Goal: Communication & Community: Share content

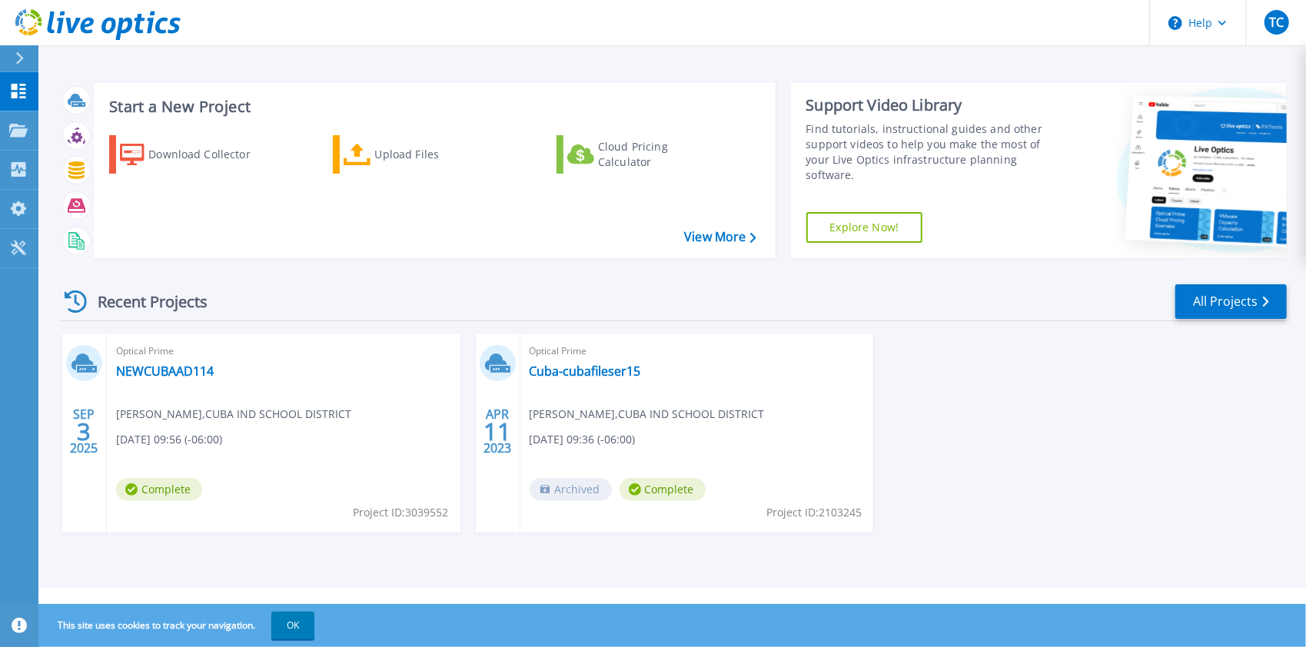
click at [171, 390] on div "Optical Prime NEWCUBAAD114 Tim Chavez , CUBA IND SCHOOL DISTRICT 09/03/2025, 09…" at bounding box center [284, 433] width 354 height 199
click at [294, 624] on button "OK" at bounding box center [292, 626] width 43 height 28
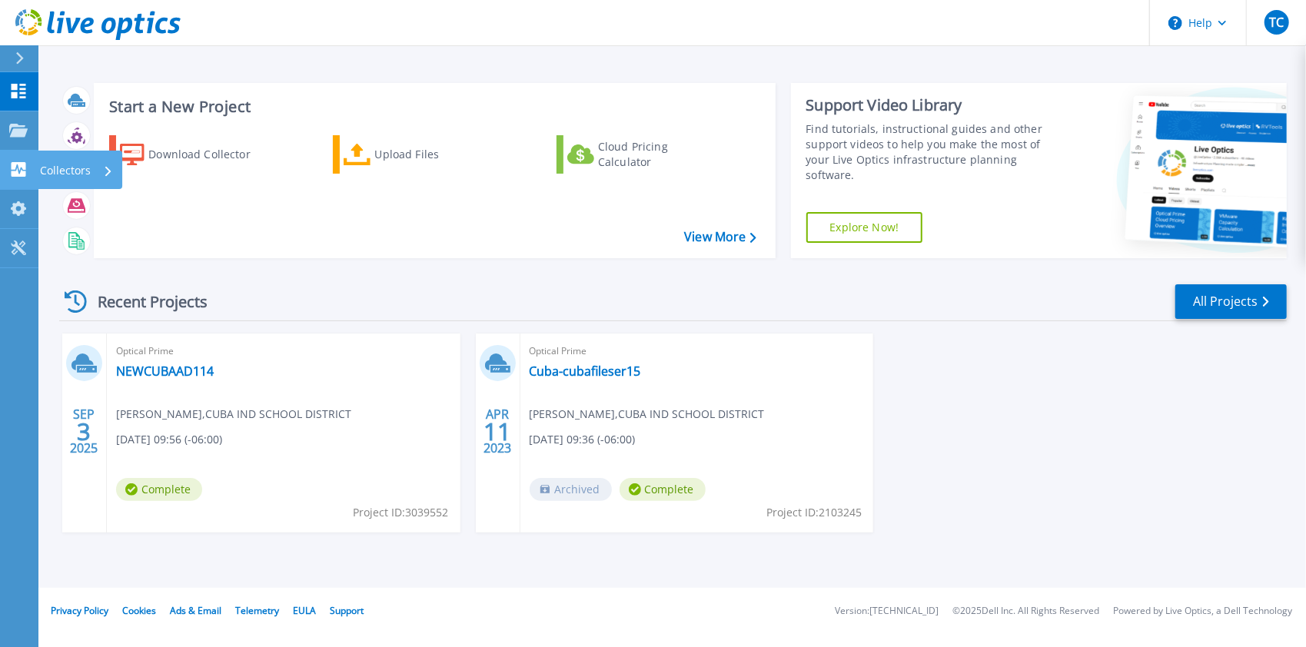
click at [99, 167] on div "Collectors" at bounding box center [76, 171] width 73 height 40
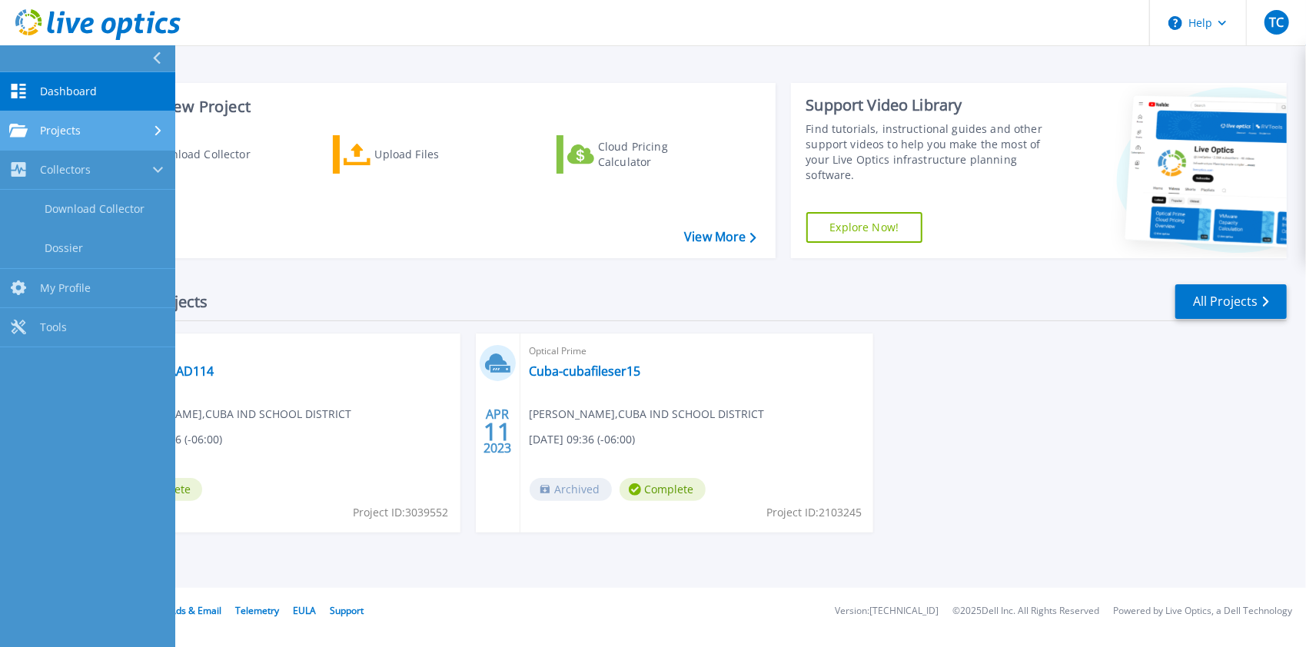
click at [102, 128] on div "Projects" at bounding box center [87, 131] width 157 height 14
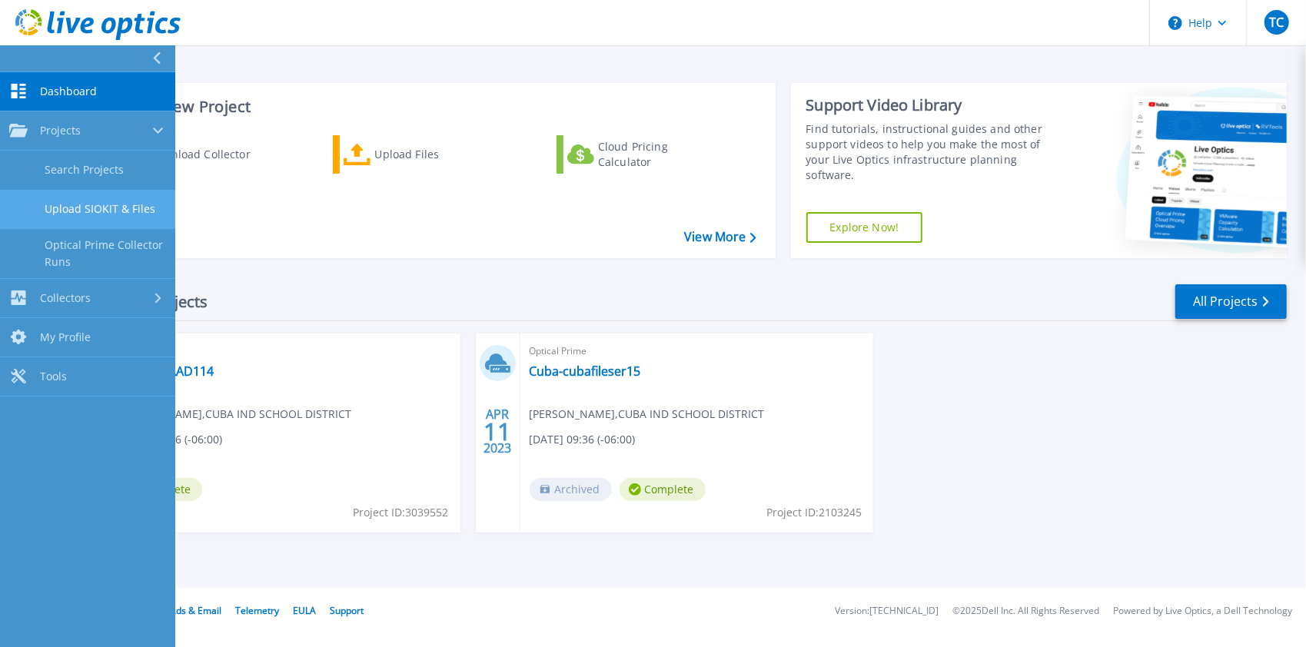
click at [134, 203] on link "Upload SIOKIT & Files" at bounding box center [87, 209] width 175 height 39
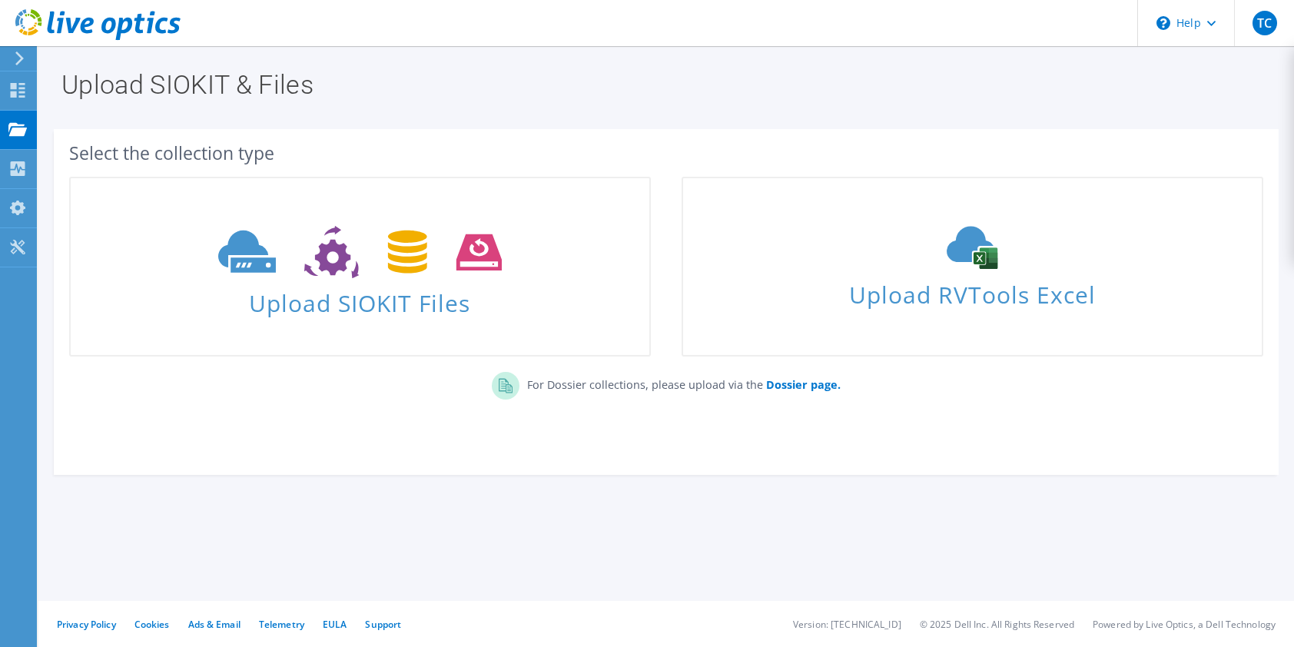
click at [21, 52] on icon at bounding box center [20, 58] width 12 height 14
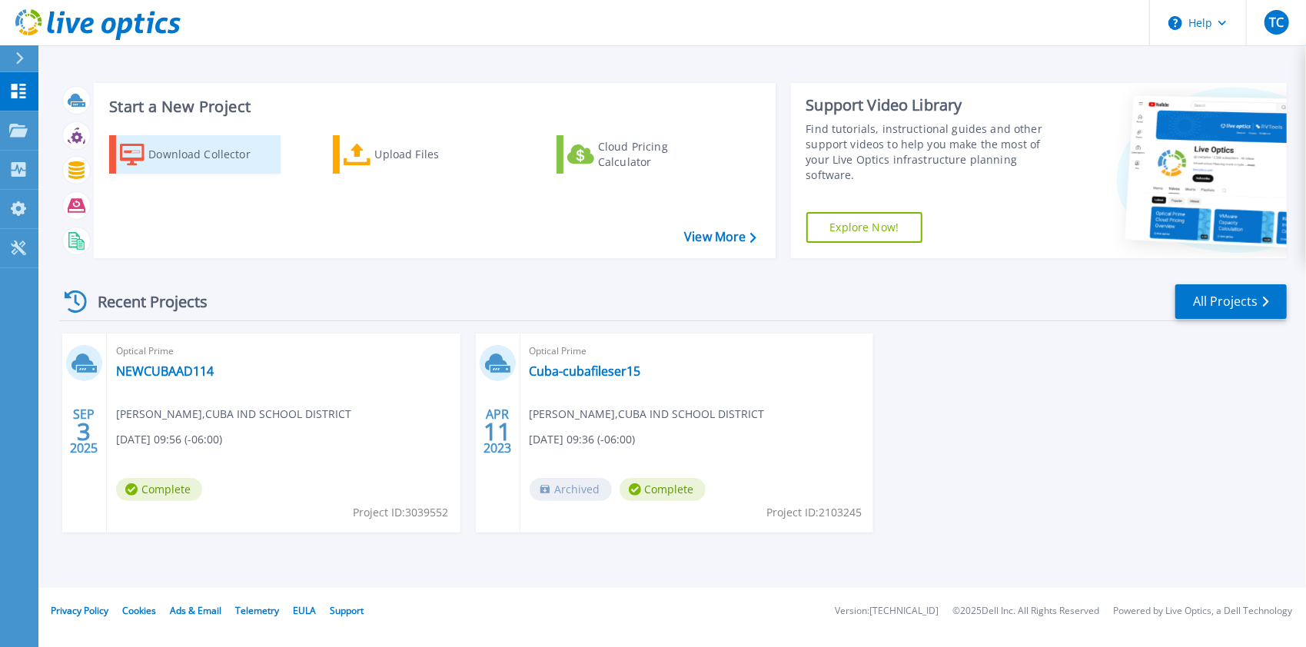
click at [184, 154] on div "Download Collector" at bounding box center [209, 154] width 123 height 31
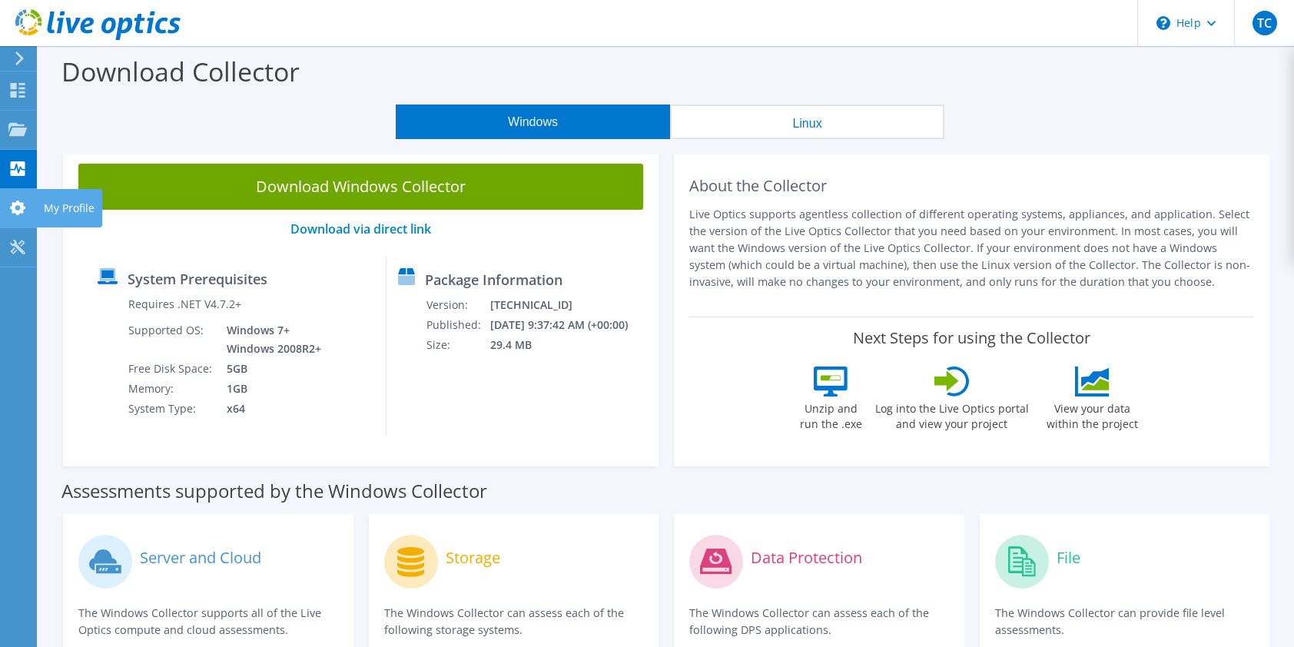
click at [18, 203] on use at bounding box center [17, 208] width 15 height 15
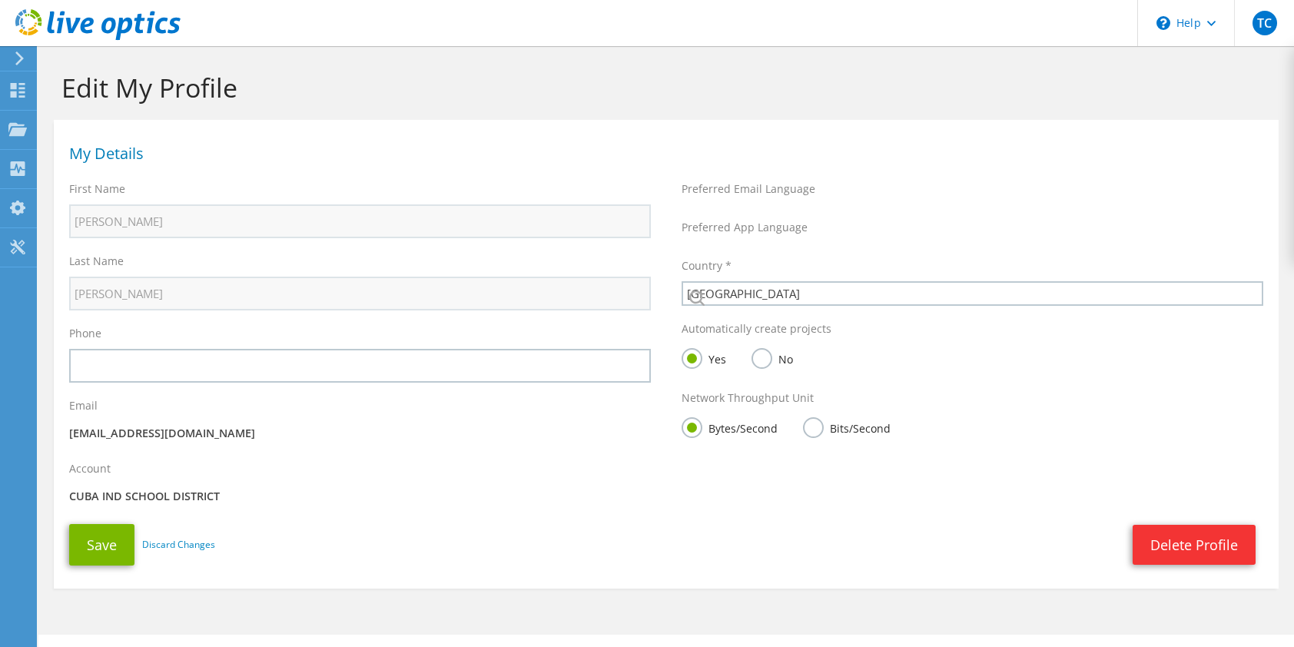
select select "224"
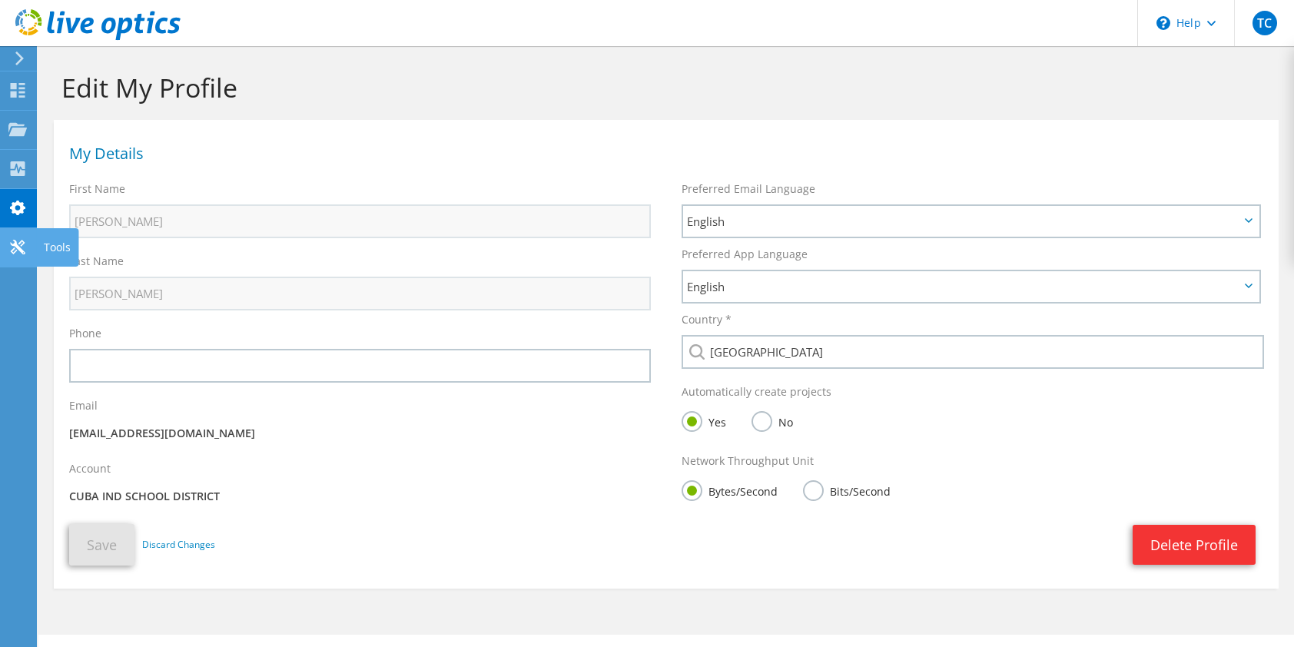
click at [17, 243] on icon at bounding box center [17, 247] width 18 height 15
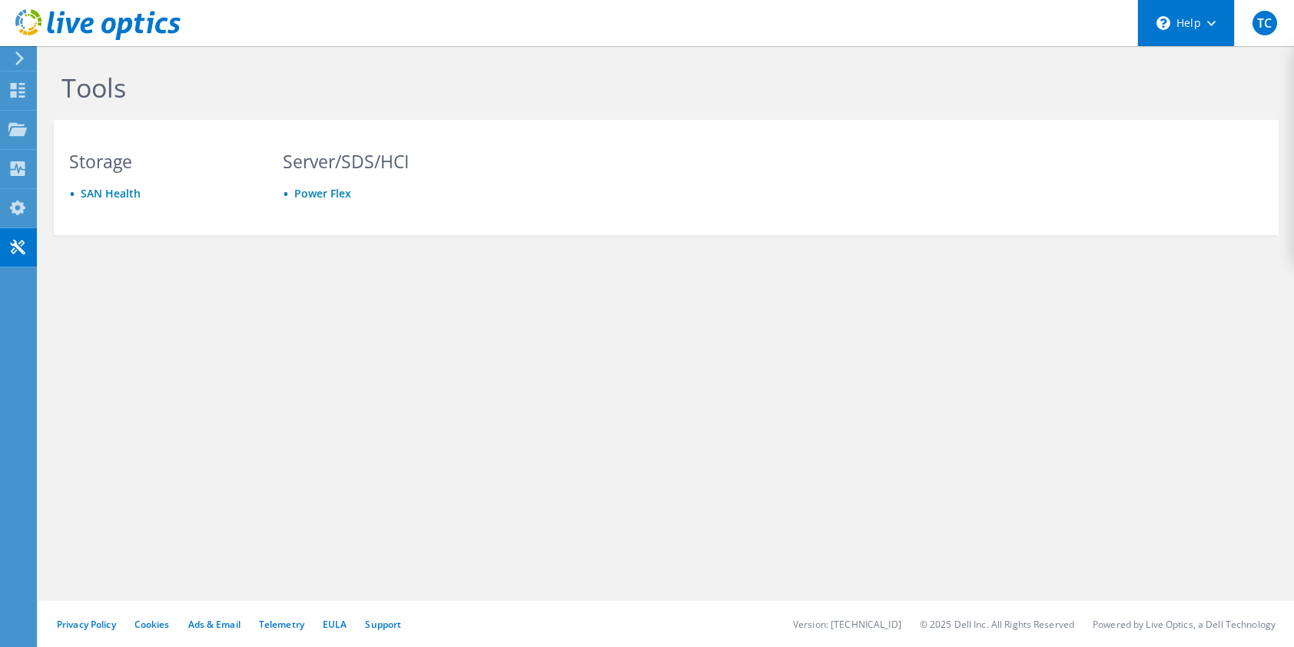
click at [1216, 19] on div "\n Help" at bounding box center [1185, 23] width 97 height 46
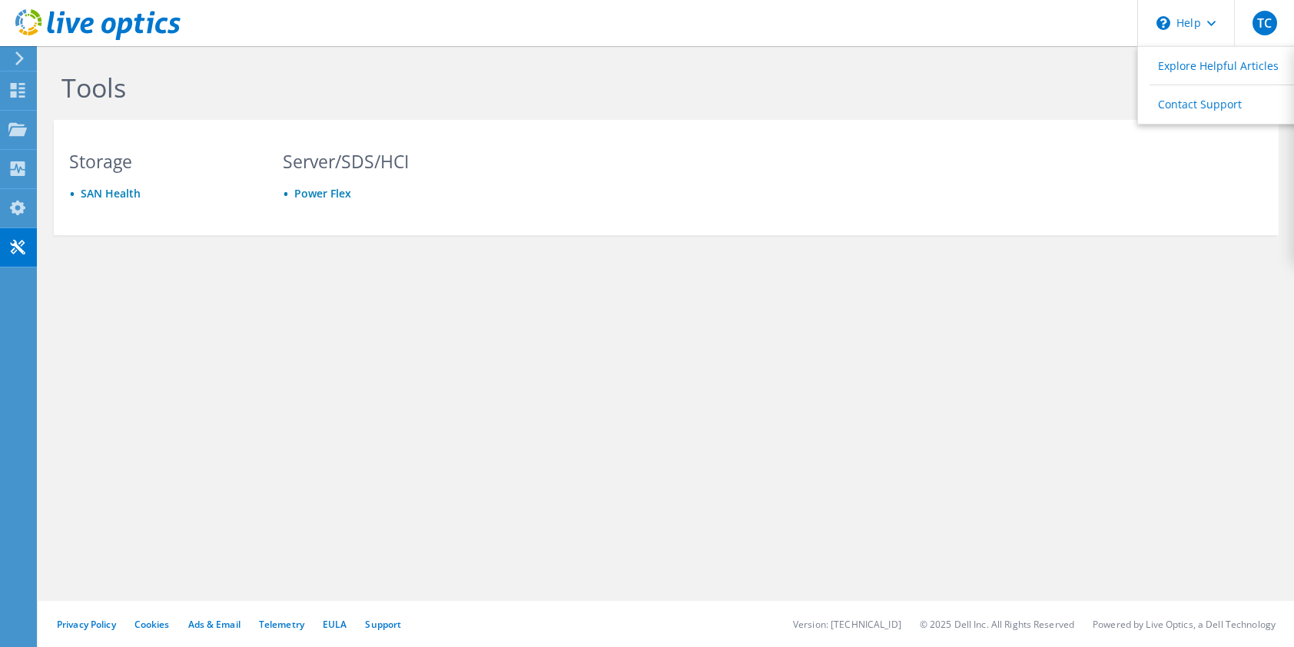
drag, startPoint x: 967, startPoint y: 84, endPoint x: 945, endPoint y: 88, distance: 21.9
click at [965, 84] on h1 "Tools" at bounding box center [580, 87] width 1038 height 32
click at [841, 595] on div "Tools Storage [GEOGRAPHIC_DATA] Server/SDS/HCI Power Flex Privacy Policy Cookie…" at bounding box center [666, 346] width 1256 height 601
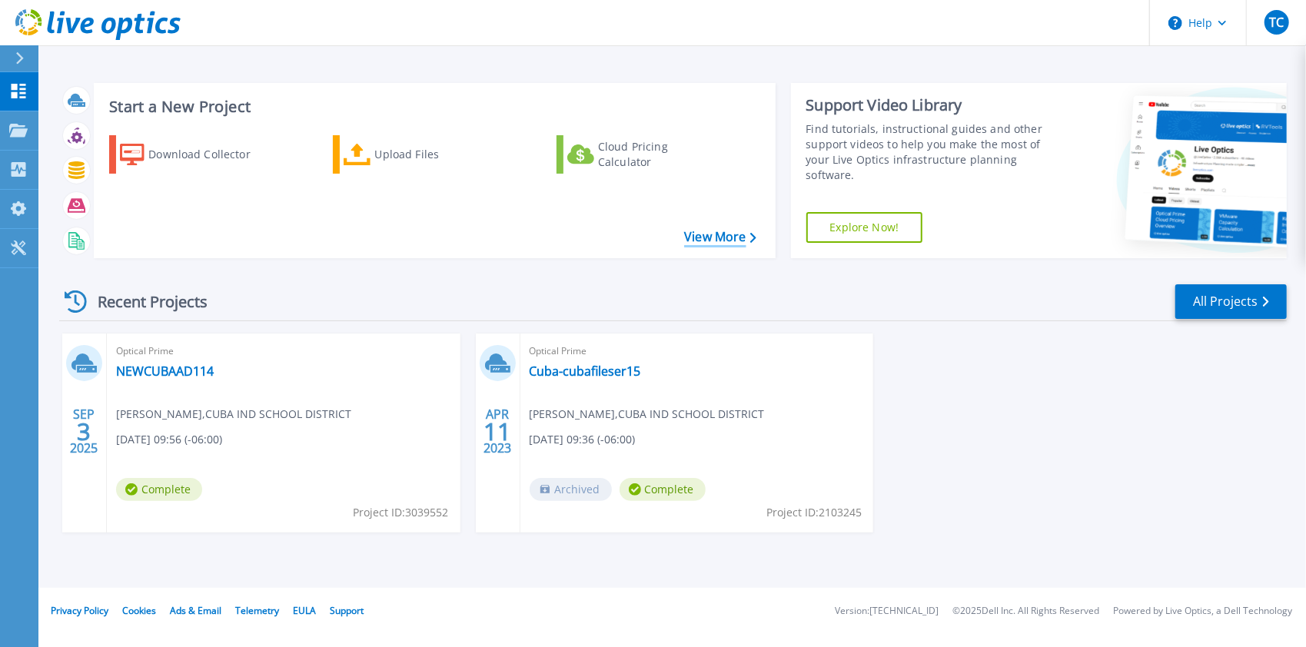
click at [718, 235] on link "View More" at bounding box center [719, 237] width 71 height 15
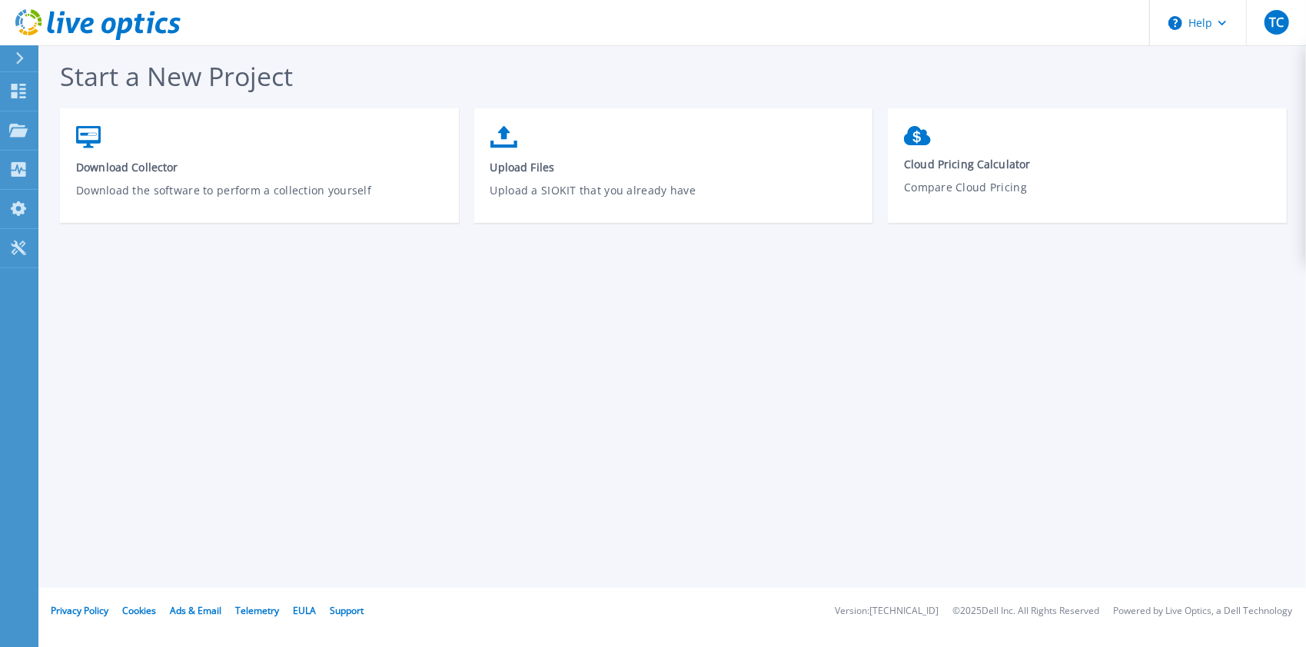
click at [21, 53] on icon at bounding box center [19, 58] width 8 height 12
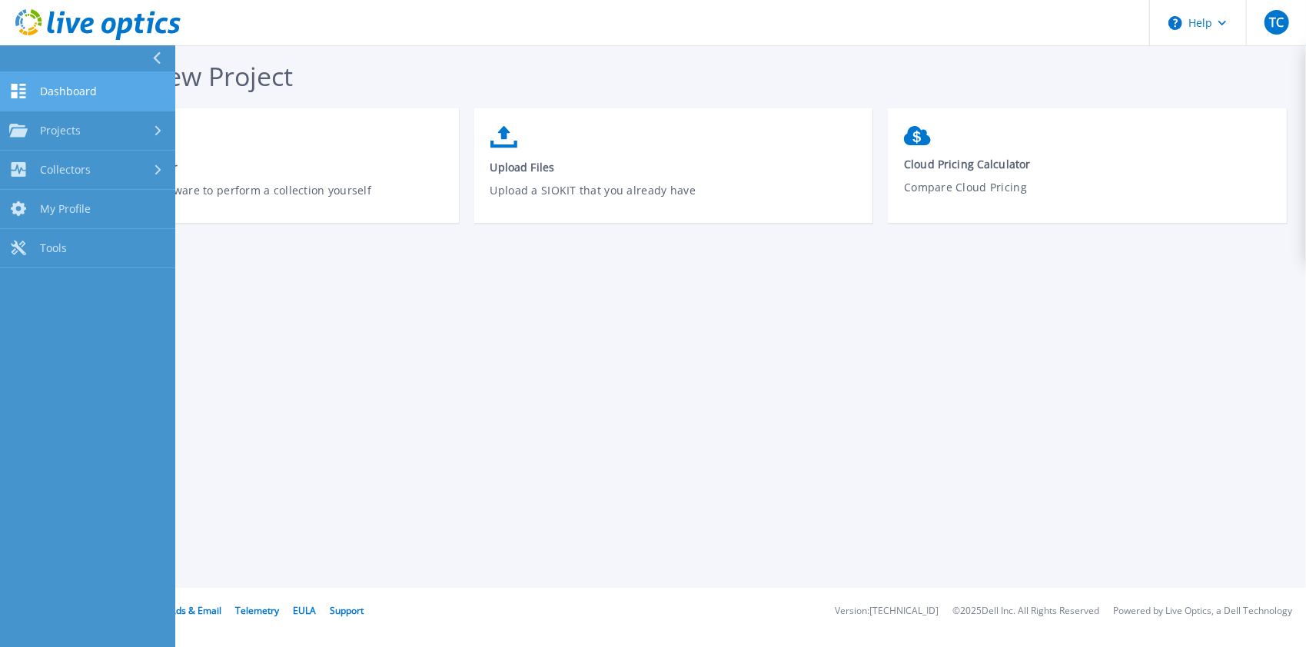
click at [75, 88] on span "Dashboard" at bounding box center [68, 92] width 57 height 14
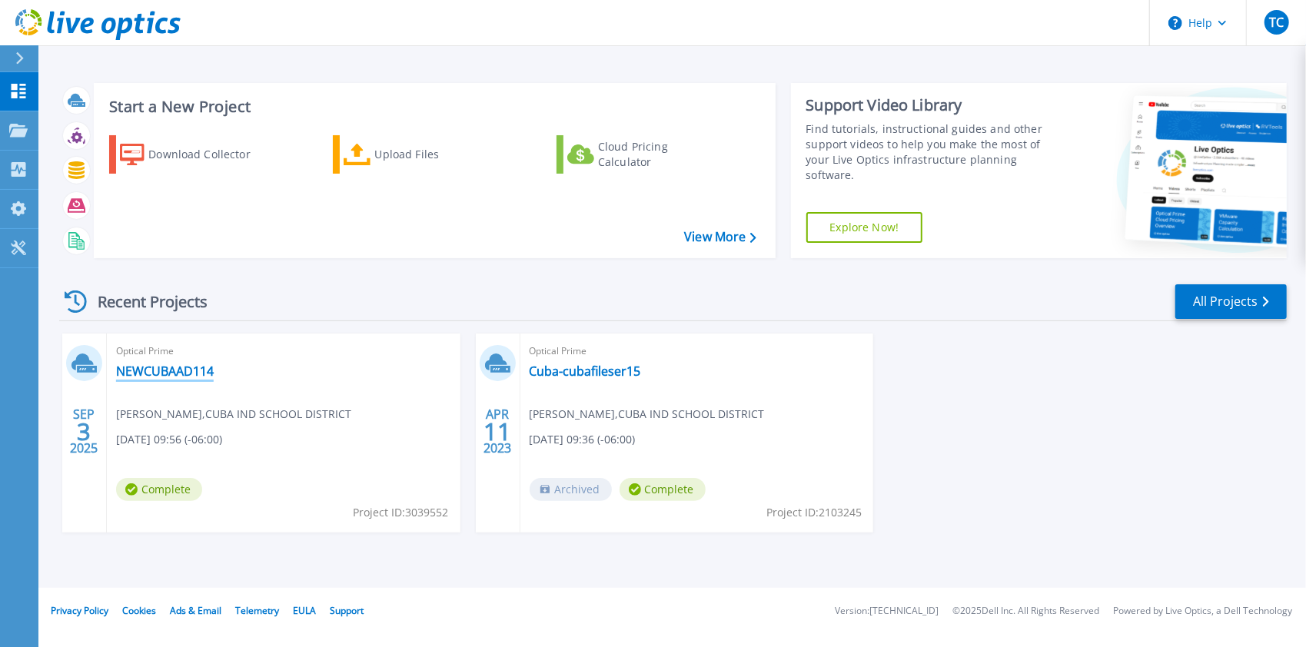
click at [177, 372] on link "NEWCUBAAD114" at bounding box center [165, 371] width 98 height 15
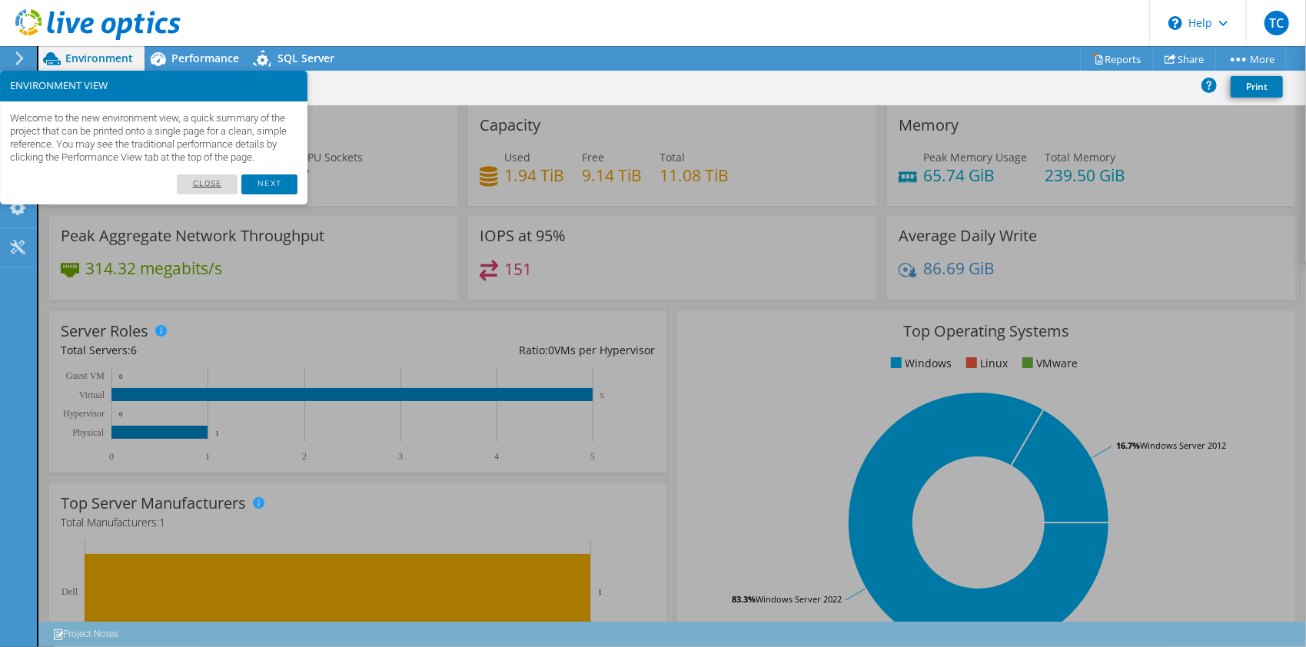
click at [208, 194] on link "Close" at bounding box center [207, 184] width 61 height 20
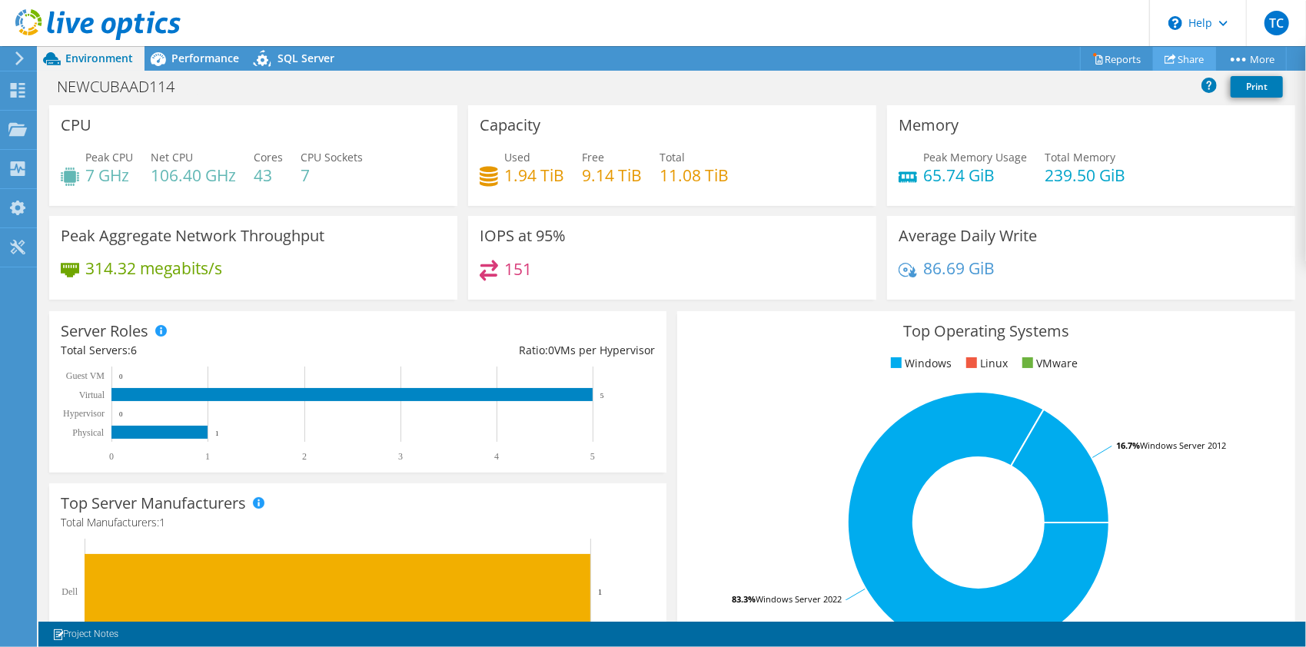
click at [1180, 56] on link "Share" at bounding box center [1184, 59] width 63 height 24
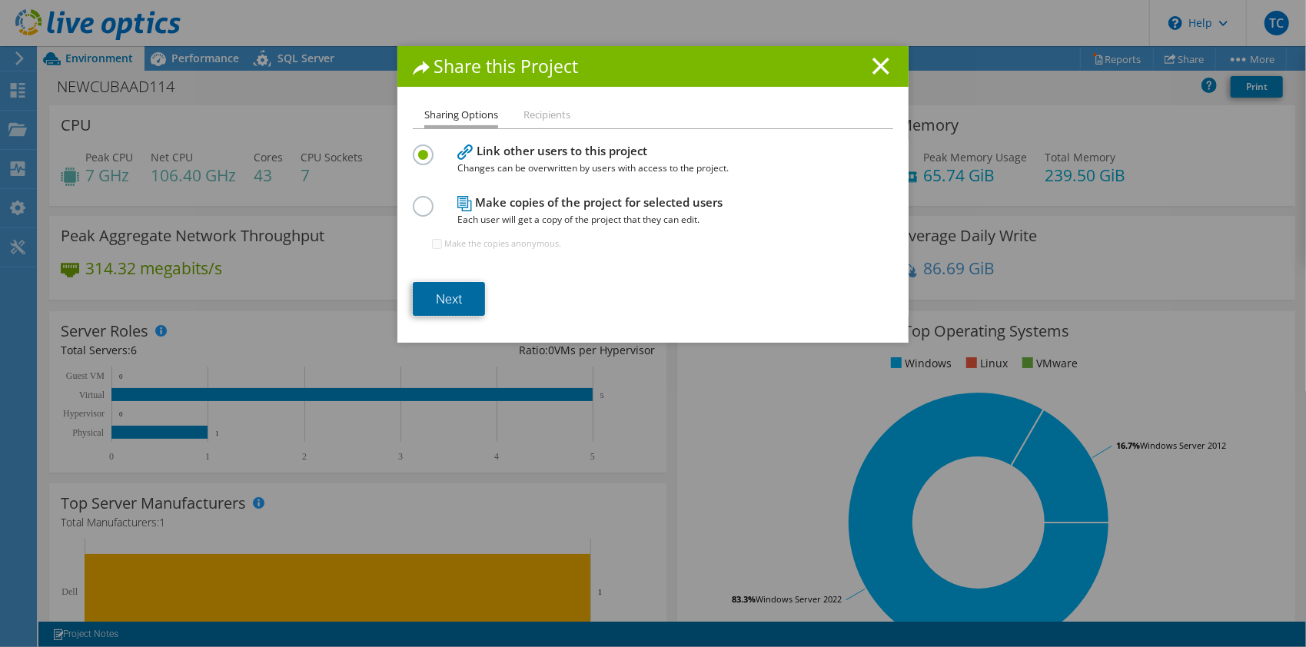
click at [443, 291] on link "Next" at bounding box center [449, 299] width 72 height 34
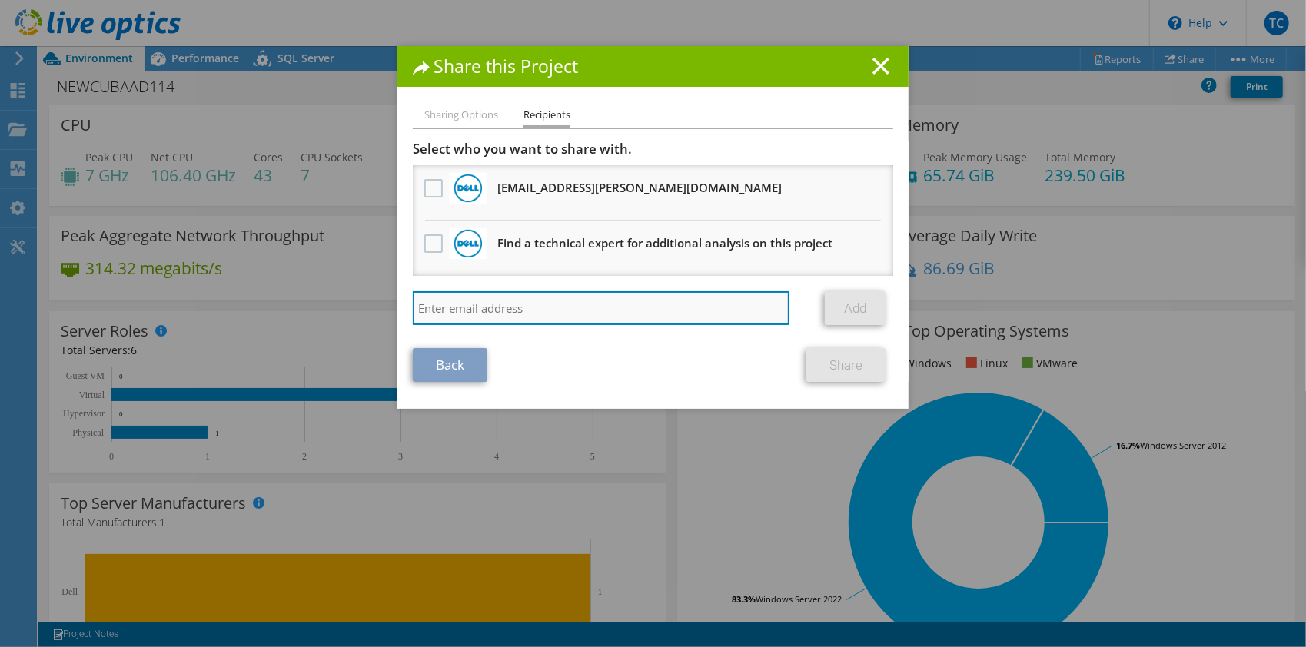
paste input "745099"
type input "745099"
drag, startPoint x: 518, startPoint y: 310, endPoint x: 317, endPoint y: 298, distance: 201.7
click at [298, 304] on div "Share this Project Sharing Options Recipients Link other users to this project …" at bounding box center [653, 323] width 1306 height 555
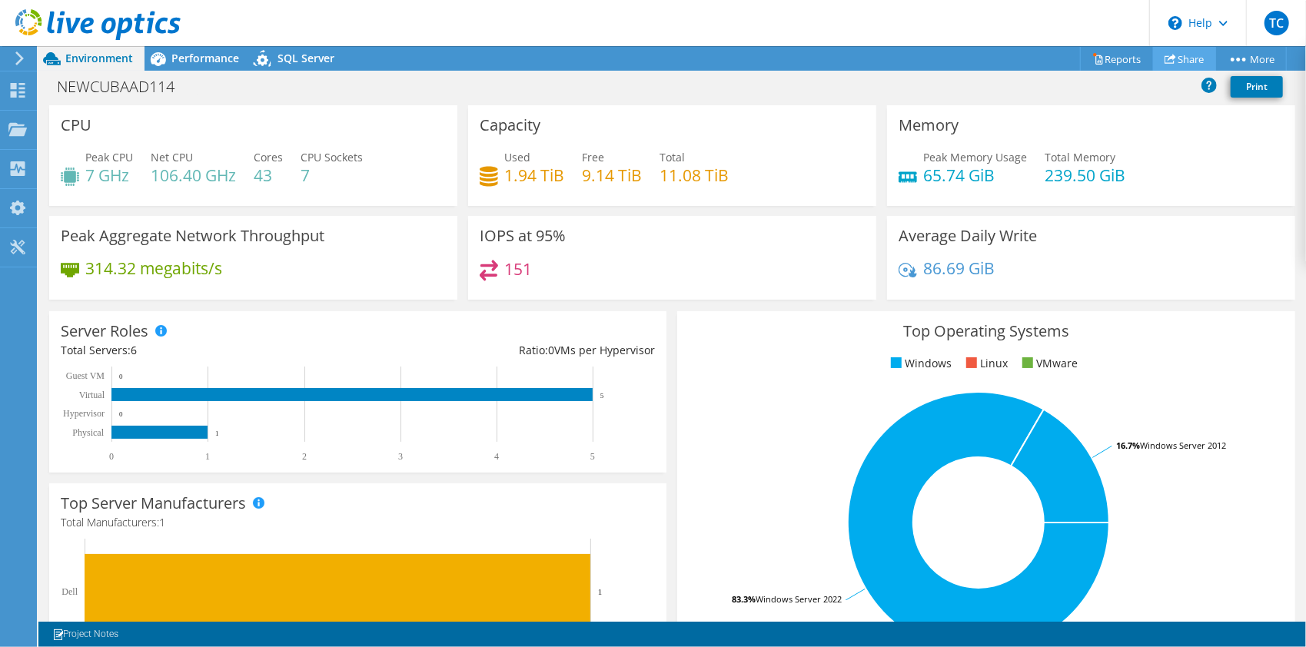
click at [1185, 55] on link "Share" at bounding box center [1184, 59] width 63 height 24
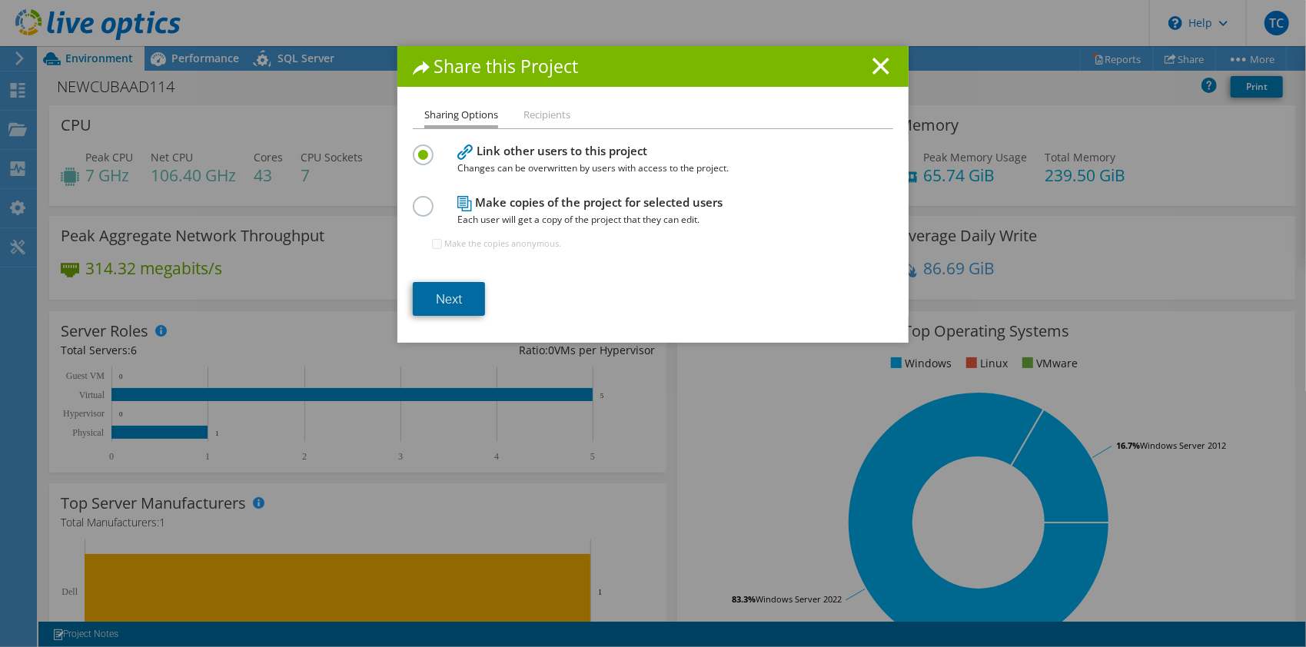
click at [447, 300] on link "Next" at bounding box center [449, 299] width 72 height 34
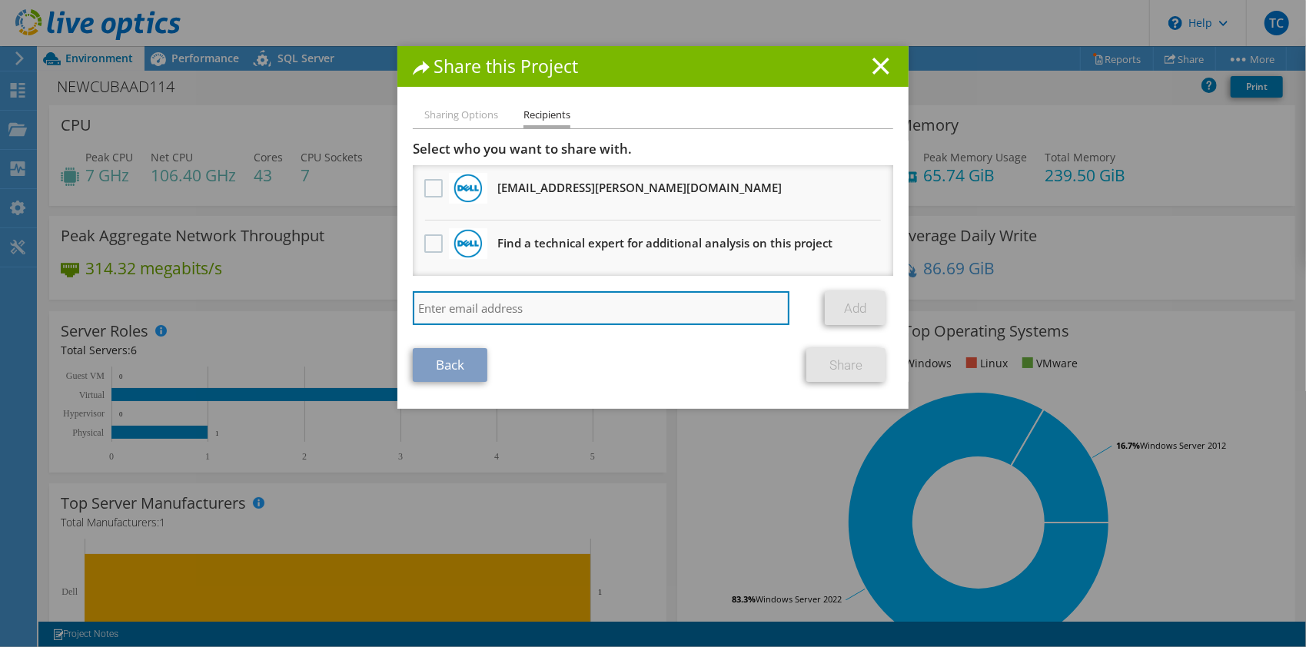
paste input "[PERSON_NAME][EMAIL_ADDRESS][PERSON_NAME][DOMAIN_NAME]"
click at [632, 307] on input "[PERSON_NAME][EMAIL_ADDRESS][PERSON_NAME][DOMAIN_NAME]" at bounding box center [601, 308] width 377 height 34
type input "[PERSON_NAME][EMAIL_ADDRESS][PERSON_NAME][DOMAIN_NAME]"
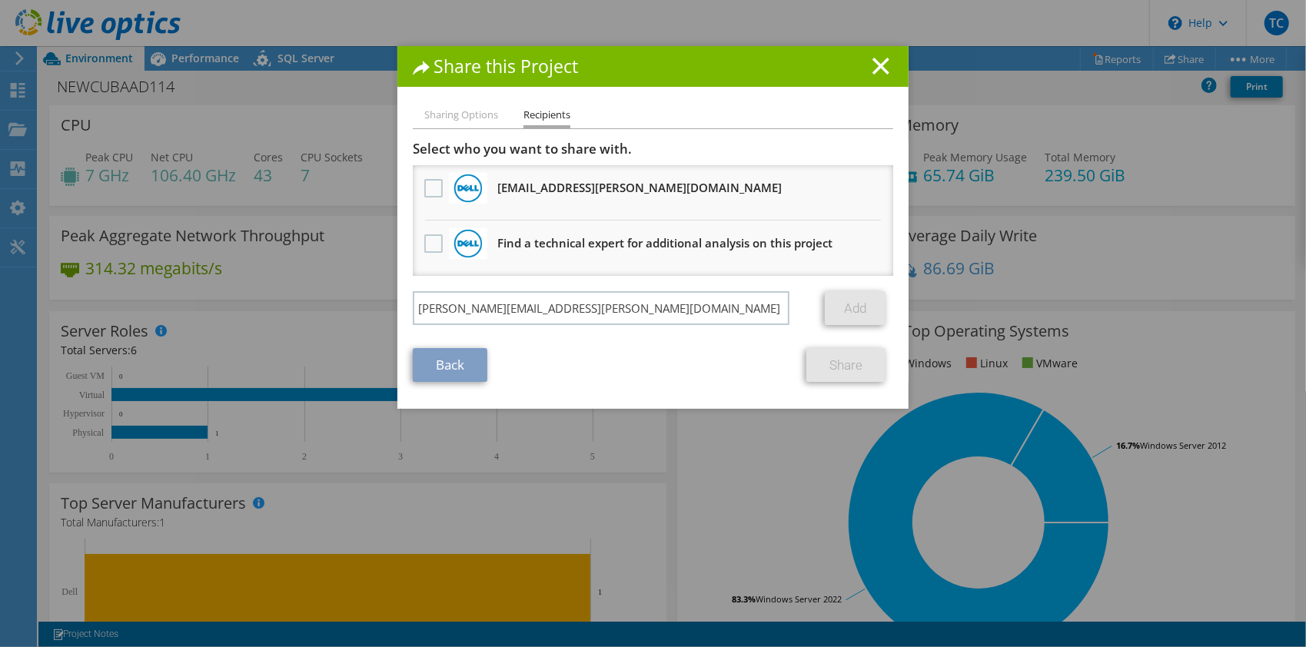
click at [856, 300] on link "Add" at bounding box center [855, 308] width 61 height 34
click at [476, 115] on li "Sharing Options" at bounding box center [461, 115] width 74 height 19
click at [550, 111] on li "Recipients" at bounding box center [546, 117] width 47 height 22
click at [649, 372] on div "Back Share" at bounding box center [653, 365] width 480 height 34
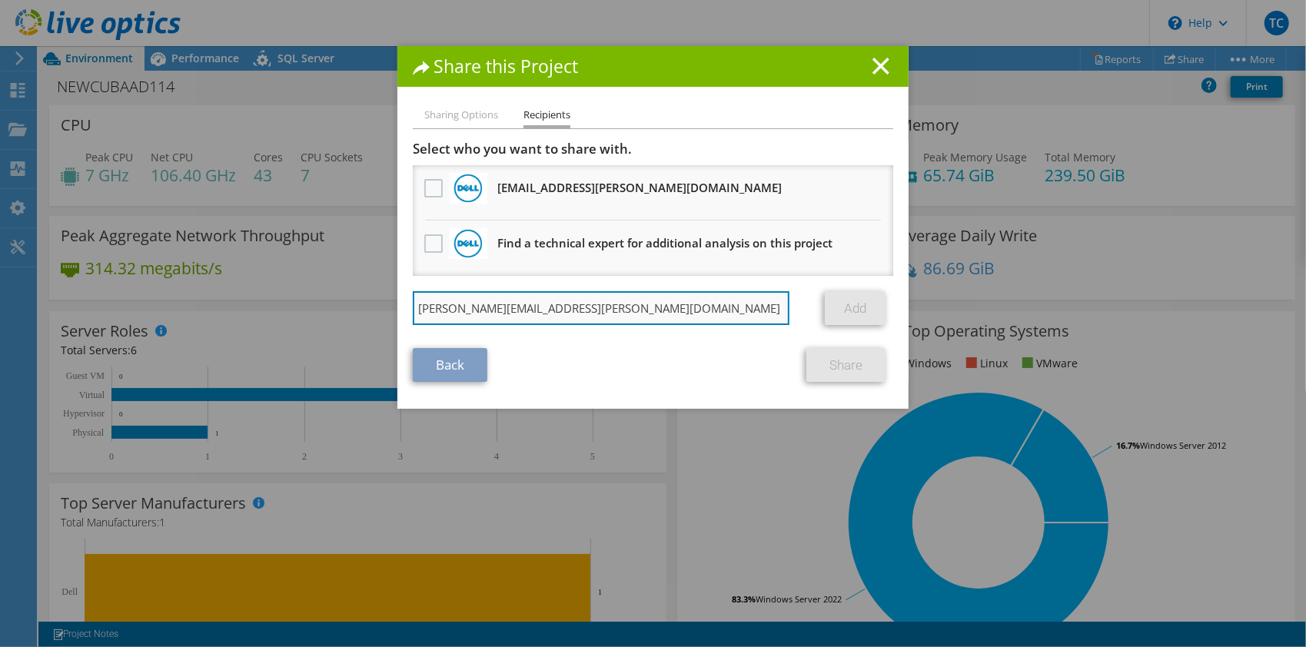
click at [573, 304] on input "[PERSON_NAME][EMAIL_ADDRESS][PERSON_NAME][DOMAIN_NAME]" at bounding box center [601, 308] width 377 height 34
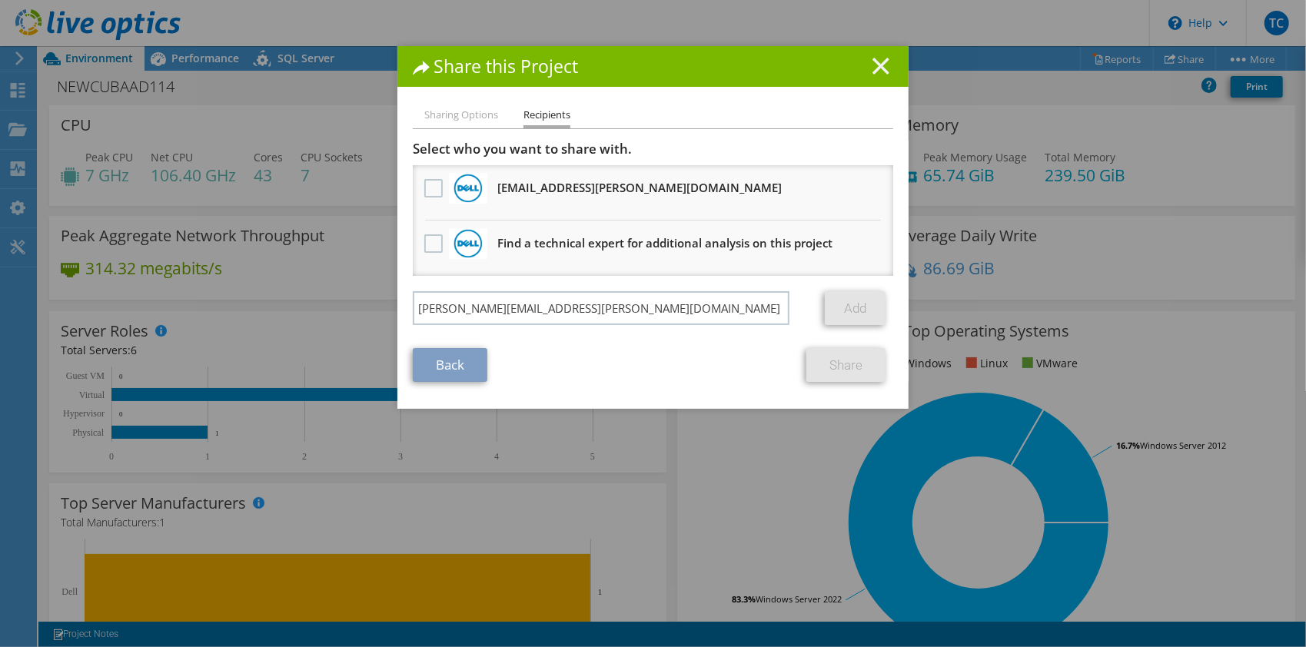
click at [878, 69] on line at bounding box center [880, 65] width 15 height 15
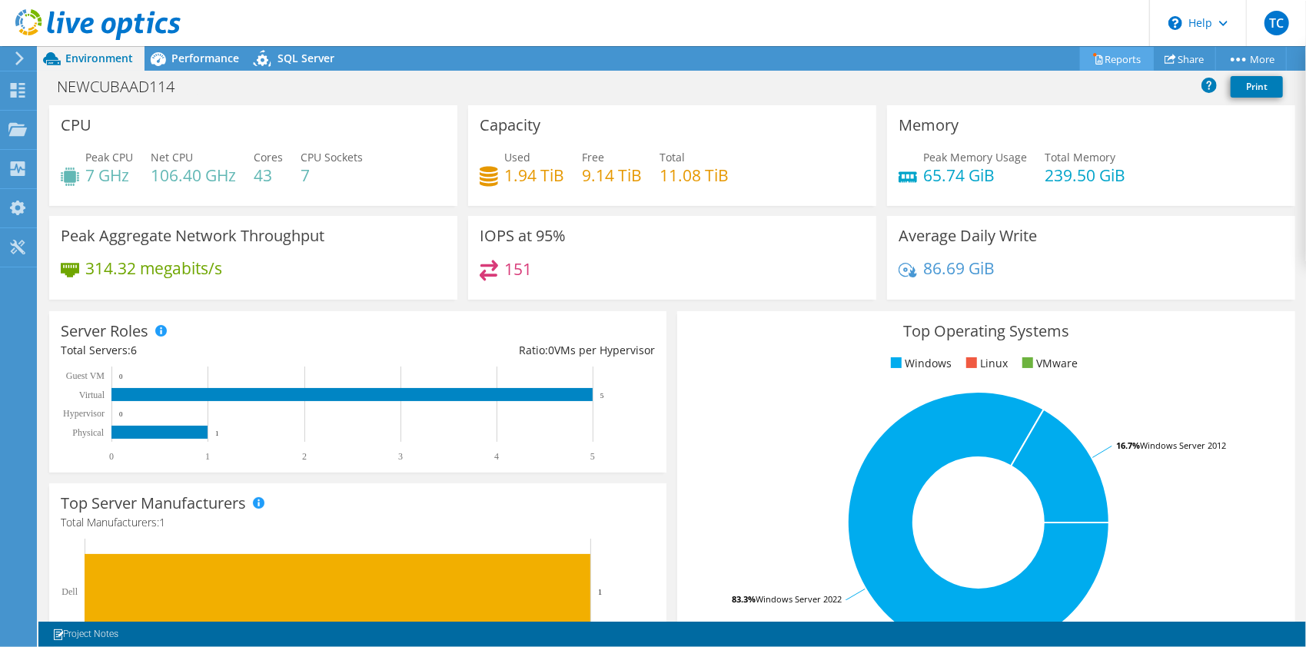
click at [1111, 57] on link "Reports" at bounding box center [1117, 59] width 74 height 24
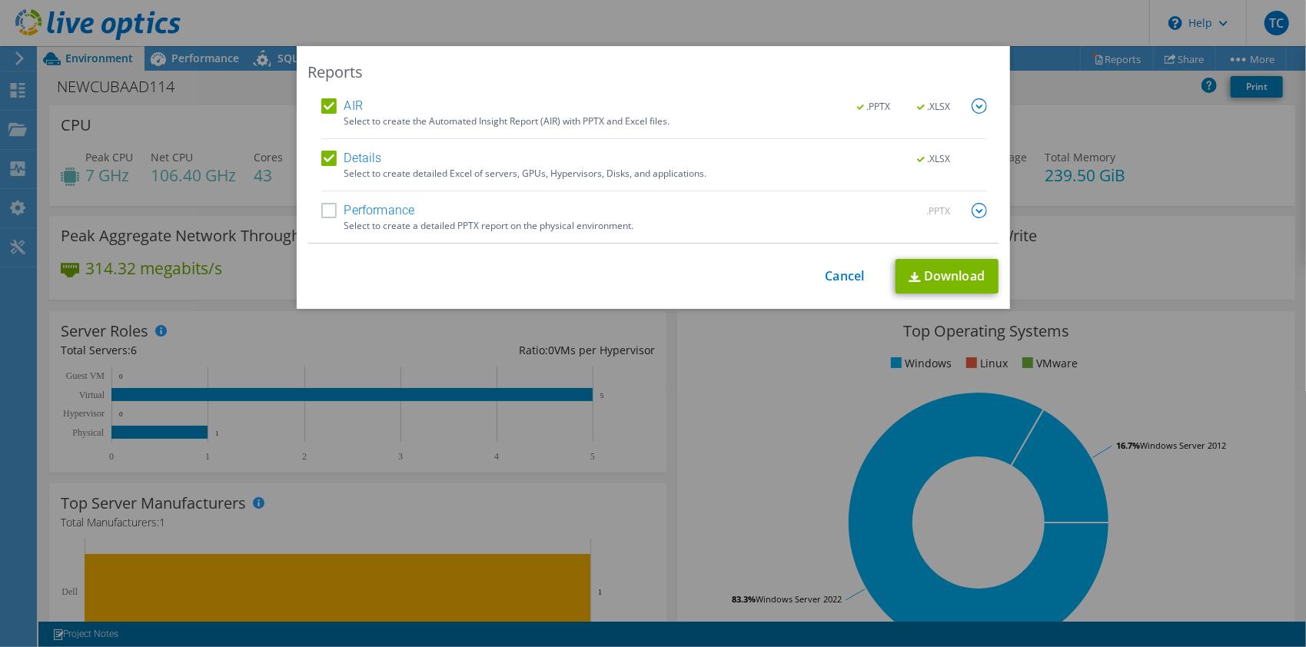
click at [1165, 123] on div "Reports AIR .PPTX .XLSX Select to create the Automated Insight Report (AIR) wit…" at bounding box center [653, 323] width 1306 height 555
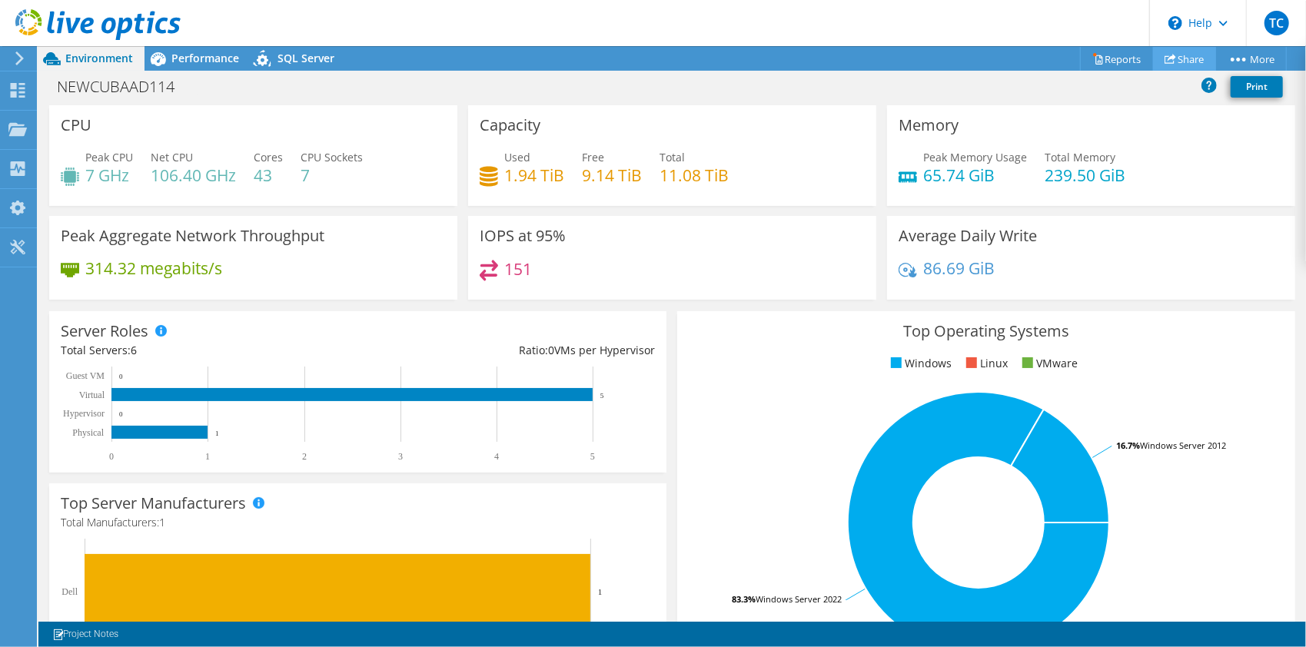
click at [1188, 57] on link "Share" at bounding box center [1184, 59] width 63 height 24
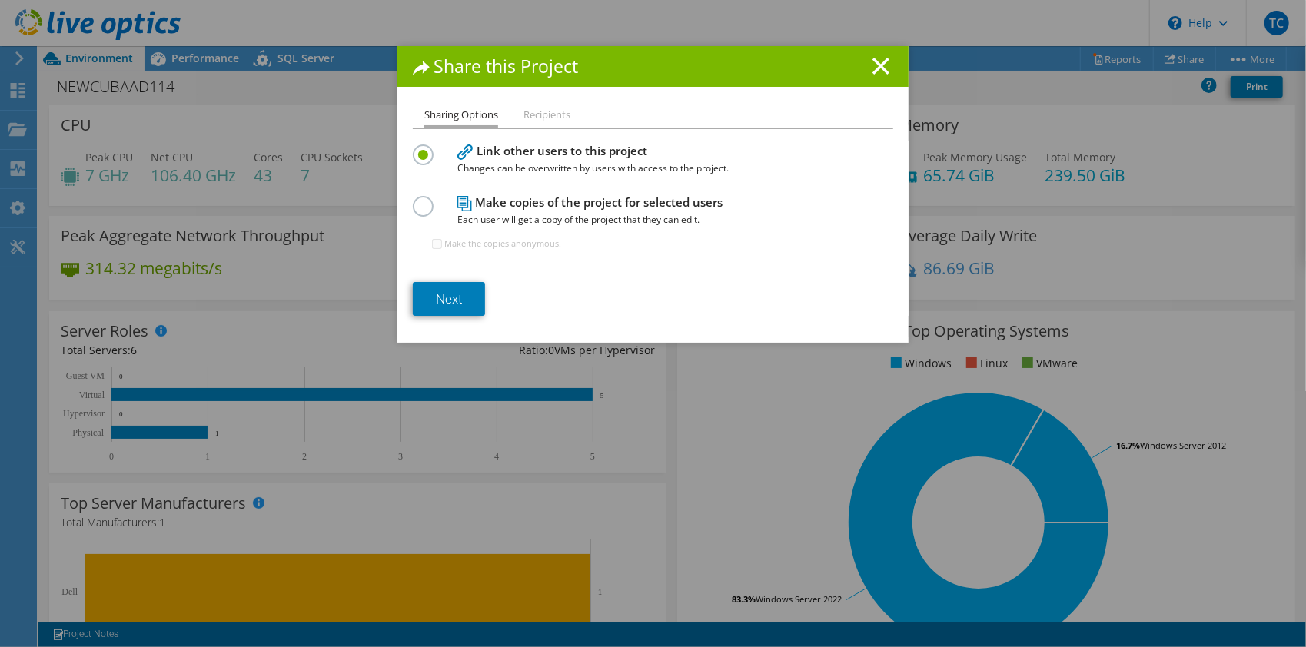
click at [418, 200] on label at bounding box center [426, 198] width 27 height 4
click at [0, 0] on input "radio" at bounding box center [0, 0] width 0 height 0
click at [455, 300] on link "Next" at bounding box center [449, 299] width 72 height 34
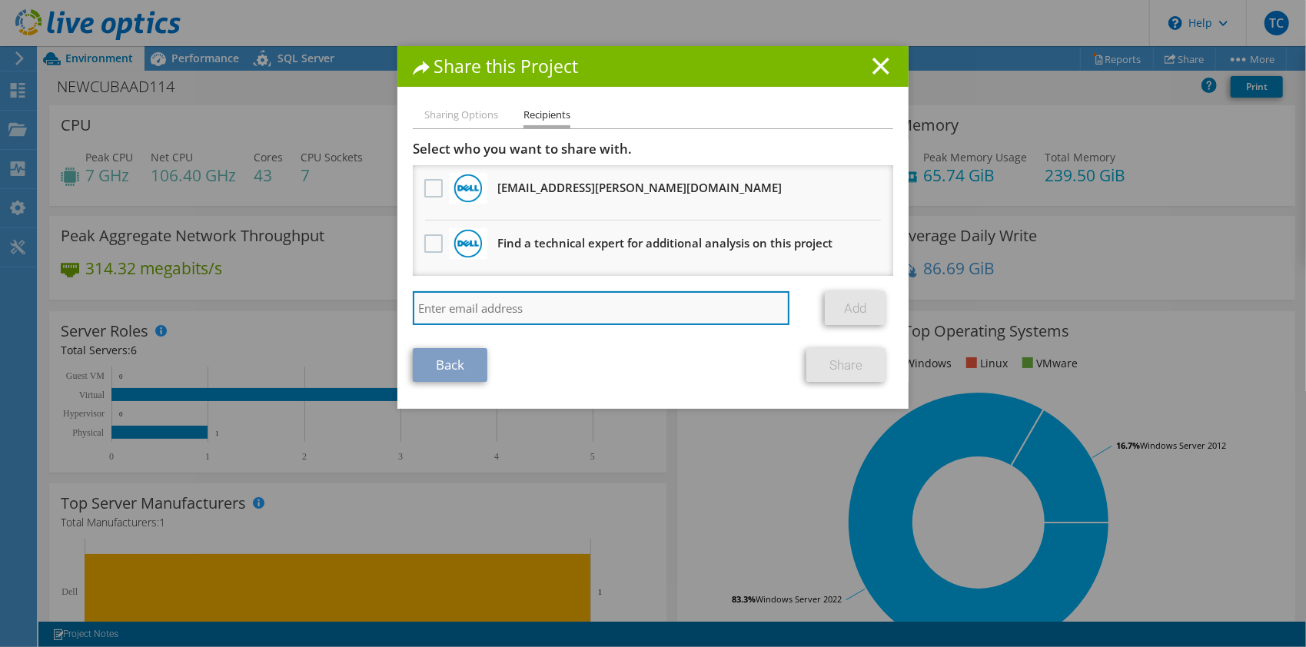
click at [473, 310] on input "search" at bounding box center [601, 308] width 377 height 34
paste input "[PERSON_NAME][EMAIL_ADDRESS][PERSON_NAME][DOMAIN_NAME]"
type input "[PERSON_NAME][EMAIL_ADDRESS][PERSON_NAME][DOMAIN_NAME]"
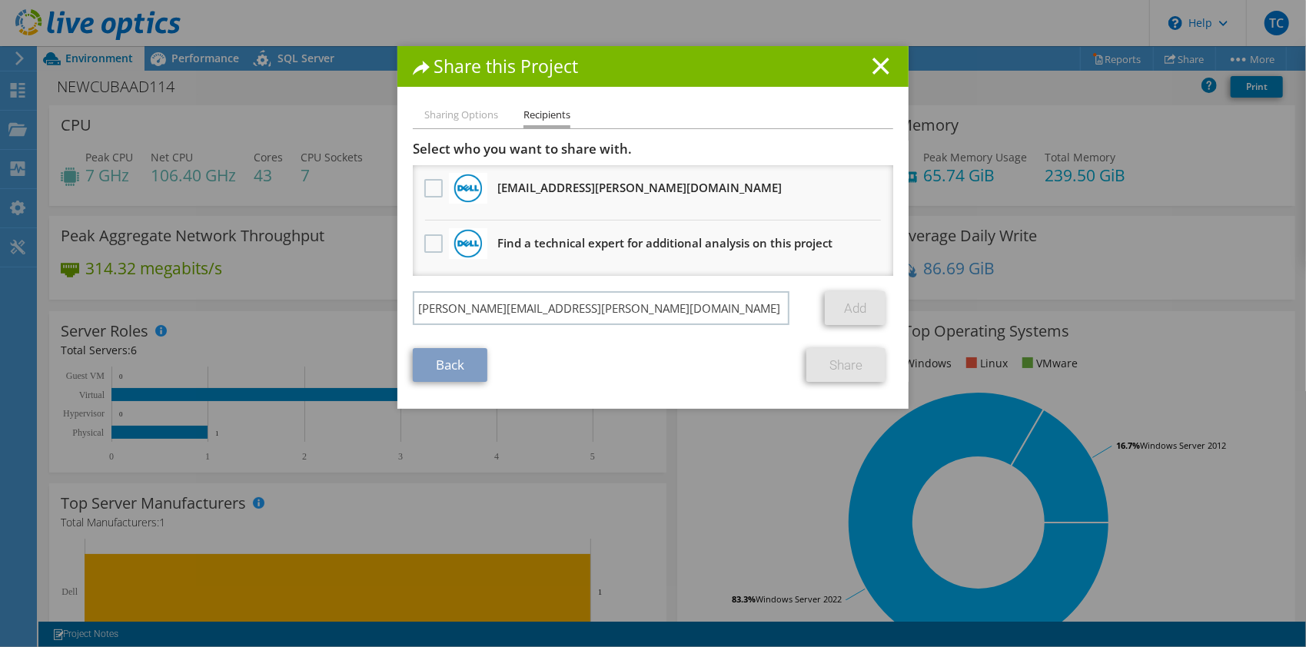
click at [849, 303] on link "Add" at bounding box center [855, 308] width 61 height 34
click at [427, 186] on label at bounding box center [435, 188] width 22 height 18
click at [0, 0] on input "checkbox" at bounding box center [0, 0] width 0 height 0
click at [853, 369] on link "Share" at bounding box center [845, 365] width 79 height 34
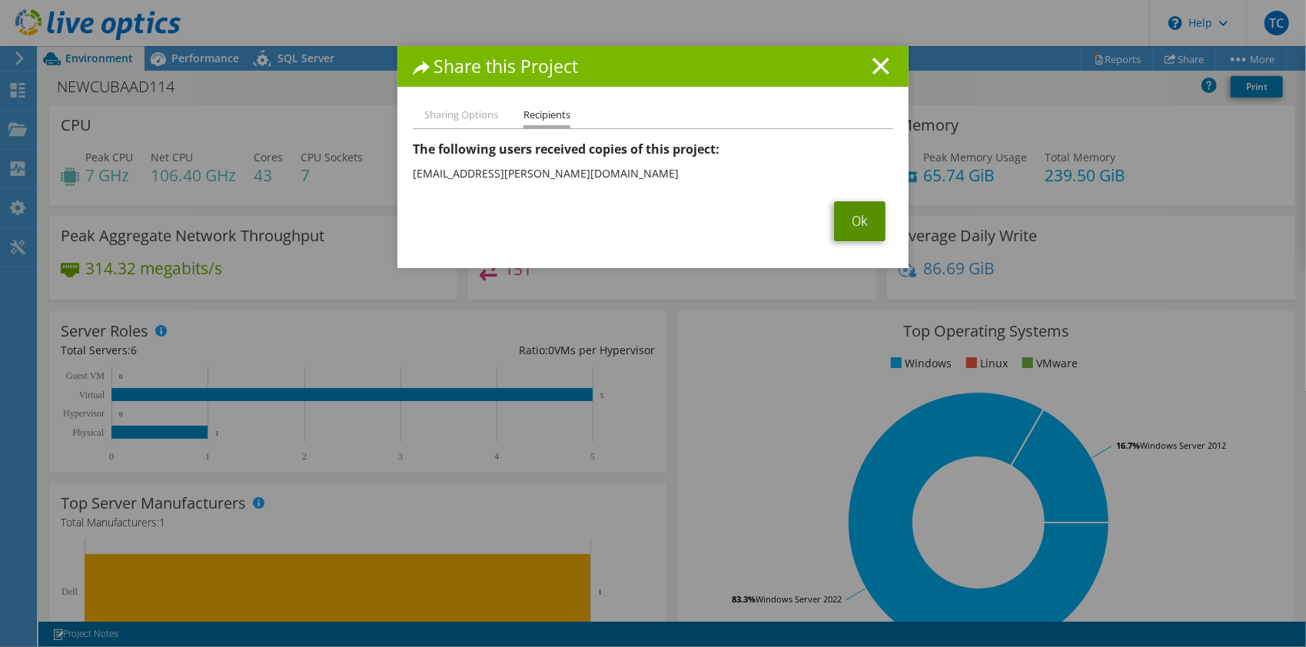
click at [858, 218] on link "Ok" at bounding box center [859, 221] width 51 height 40
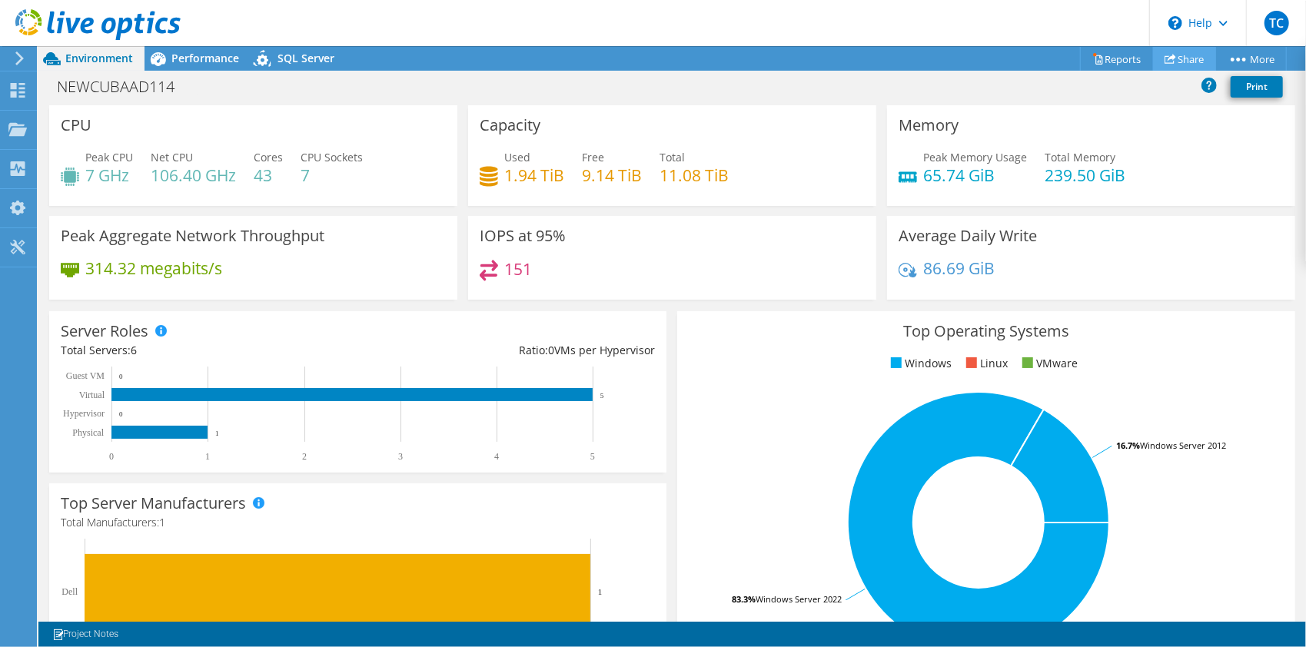
click at [1171, 51] on link "Share" at bounding box center [1184, 59] width 63 height 24
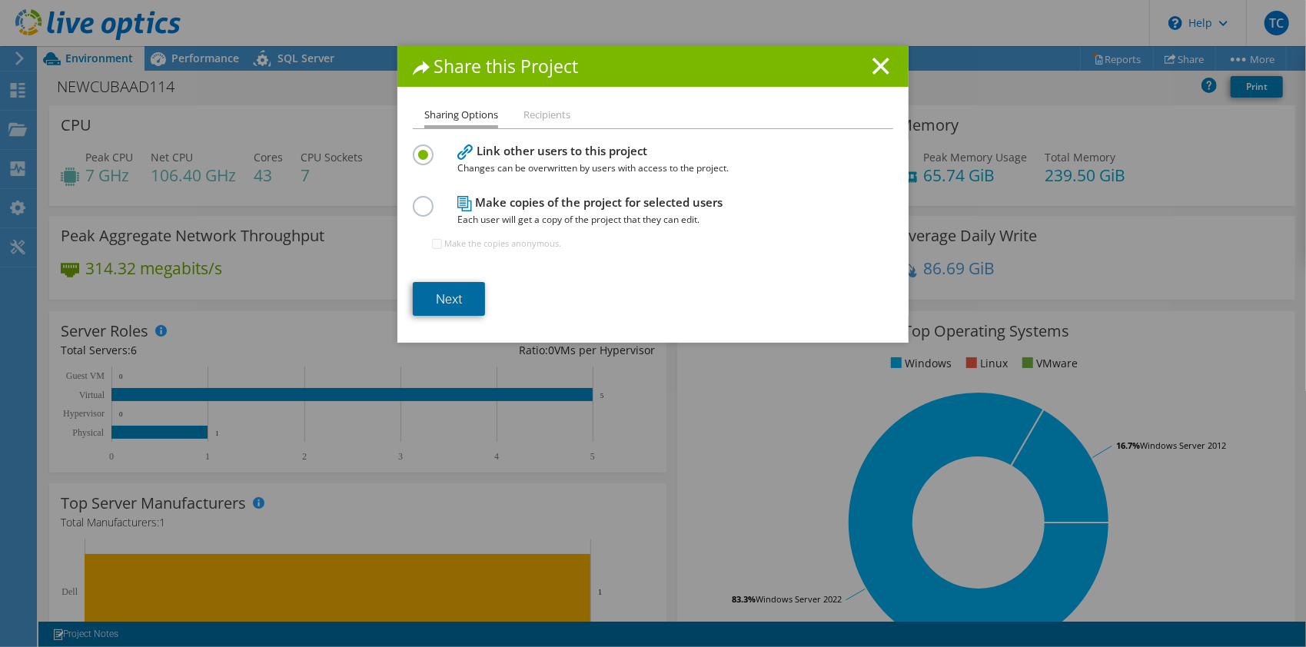
click at [460, 294] on link "Next" at bounding box center [449, 299] width 72 height 34
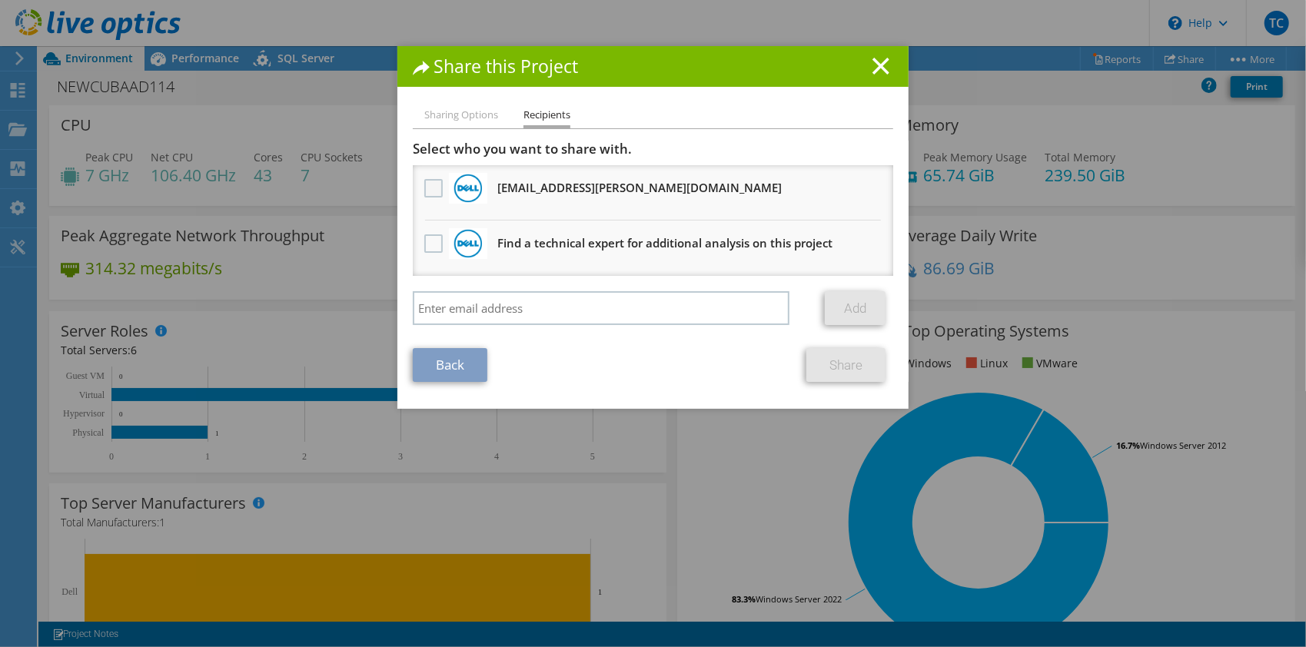
click at [424, 186] on label at bounding box center [435, 188] width 22 height 18
click at [0, 0] on input "checkbox" at bounding box center [0, 0] width 0 height 0
click at [841, 363] on link "Share" at bounding box center [845, 365] width 79 height 34
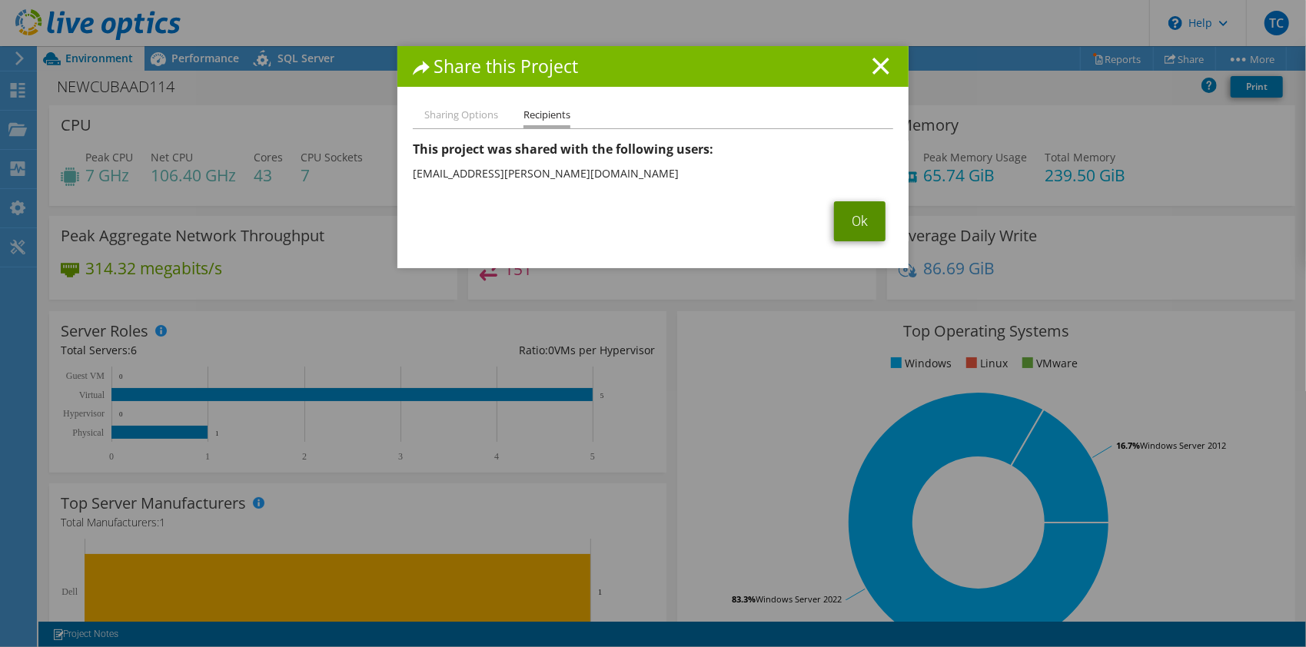
click at [853, 215] on link "Ok" at bounding box center [859, 221] width 51 height 40
